Goal: Task Accomplishment & Management: Manage account settings

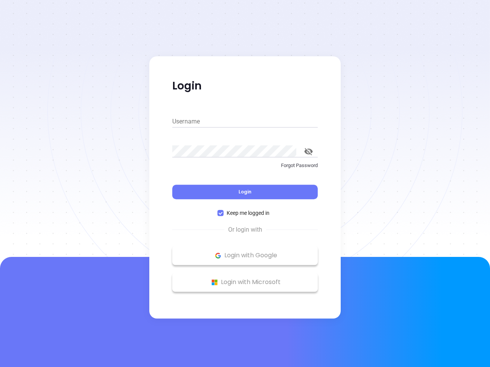
click at [245, 184] on div "Login" at bounding box center [244, 188] width 145 height 24
click at [245, 122] on input "Username" at bounding box center [244, 122] width 145 height 12
click at [308, 152] on icon "toggle password visibility" at bounding box center [308, 151] width 8 height 7
click at [245, 192] on span "Login" at bounding box center [244, 192] width 13 height 7
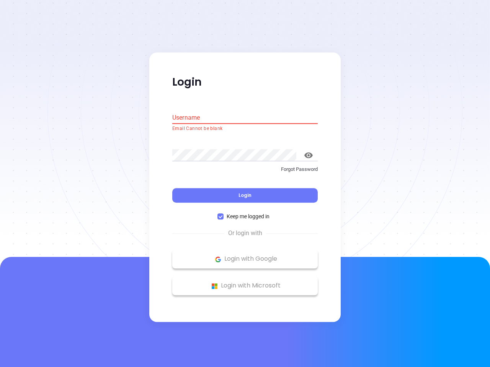
click at [245, 213] on span "Keep me logged in" at bounding box center [248, 217] width 49 height 8
click at [224, 214] on input "Keep me logged in" at bounding box center [220, 217] width 6 height 6
checkbox input "false"
click at [245, 256] on p "Login with Google" at bounding box center [245, 259] width 138 height 11
click at [245, 282] on p "Login with Microsoft" at bounding box center [245, 286] width 138 height 11
